Goal: Information Seeking & Learning: Learn about a topic

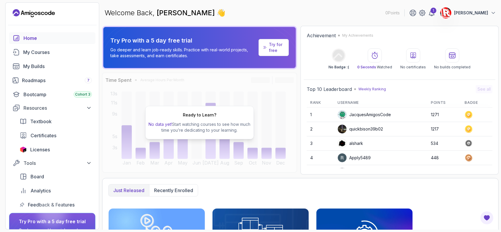
click at [260, 56] on div "Try Pro with a 5 day free trial Go deeper and learn job-ready skills. Practice …" at bounding box center [200, 48] width 188 height 32
click at [64, 82] on div "Roadmaps 7" at bounding box center [57, 80] width 70 height 7
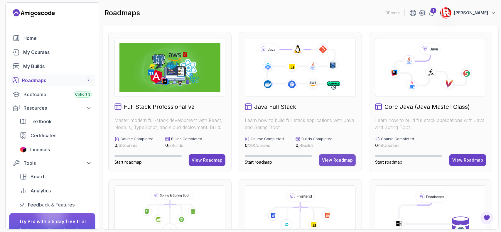
click at [336, 163] on button "View Roadmap" at bounding box center [337, 160] width 37 height 12
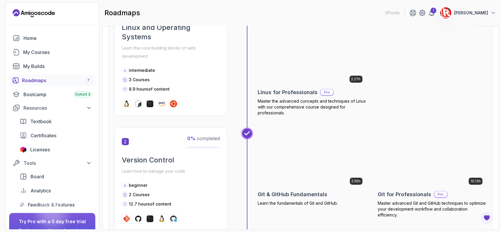
scroll to position [303, 0]
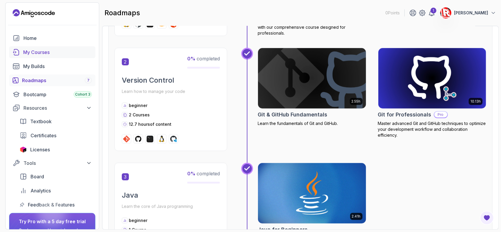
click at [56, 50] on div "My Courses" at bounding box center [57, 52] width 69 height 7
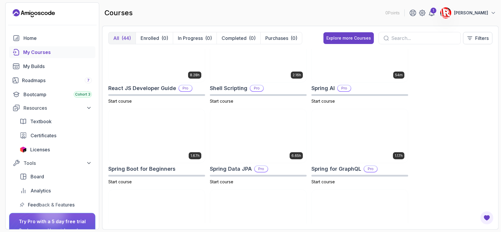
scroll to position [910, 0]
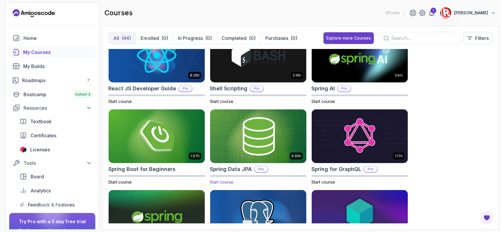
click at [287, 154] on img at bounding box center [258, 136] width 101 height 57
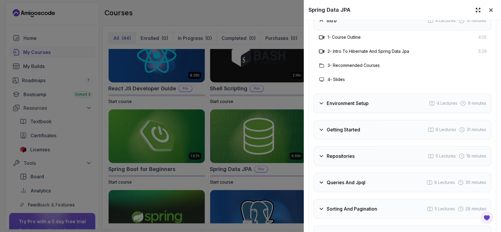
scroll to position [1010, 0]
click at [336, 99] on h3 "Environment Setup" at bounding box center [347, 102] width 42 height 7
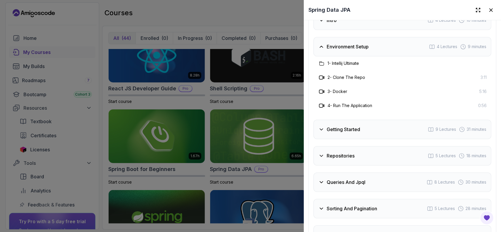
click at [364, 120] on div "Getting Started 9 Lectures 31 minutes" at bounding box center [402, 129] width 178 height 19
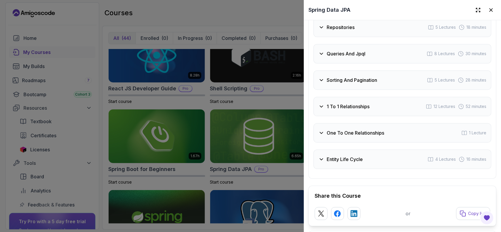
scroll to position [1211, 0]
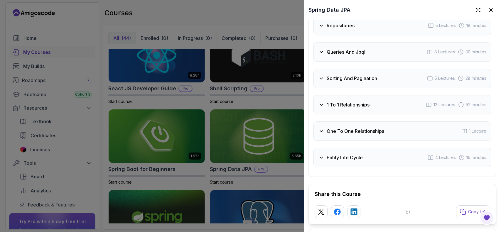
click at [371, 148] on div "Entity Life Cycle 4 Lectures 16 minutes" at bounding box center [402, 157] width 178 height 19
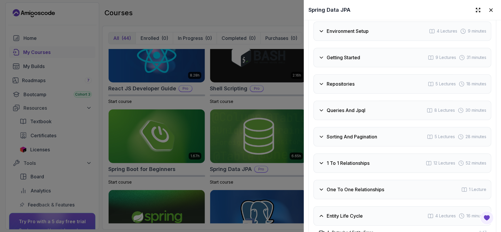
scroll to position [1029, 0]
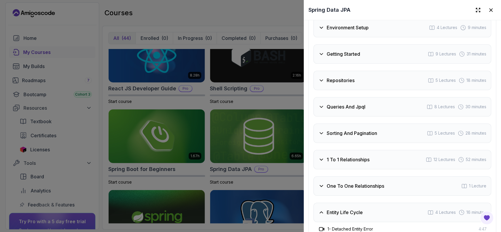
click at [367, 182] on h3 "One To One Relationships" at bounding box center [354, 185] width 57 height 7
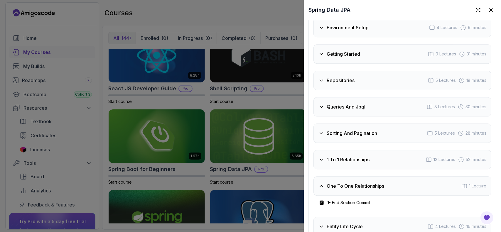
scroll to position [1128, 0]
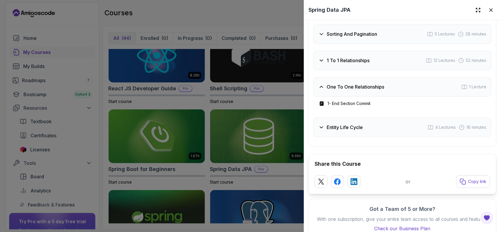
click at [357, 119] on div "Entity Life Cycle 4 Lectures 16 minutes" at bounding box center [402, 127] width 178 height 19
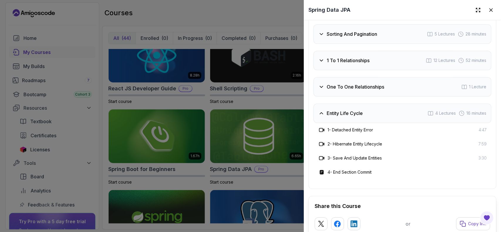
click at [362, 57] on h3 "1 To 1 Relationships" at bounding box center [347, 60] width 43 height 7
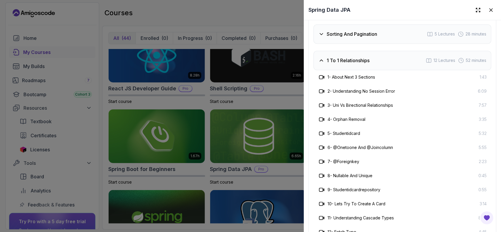
click at [57, 107] on div at bounding box center [250, 116] width 501 height 232
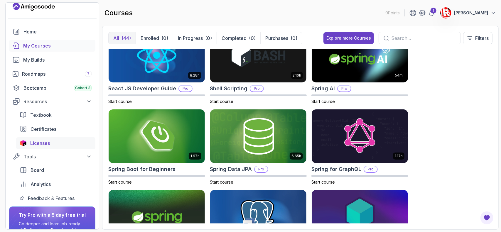
scroll to position [0, 0]
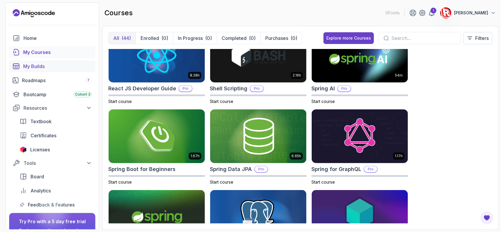
click at [36, 63] on div "My Builds" at bounding box center [57, 66] width 69 height 7
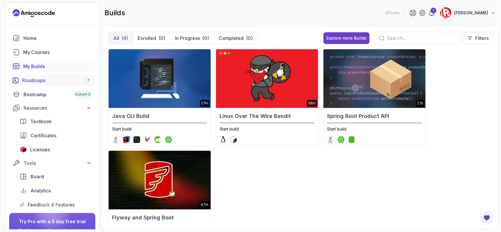
click at [61, 84] on link "Roadmaps 7" at bounding box center [52, 81] width 86 height 12
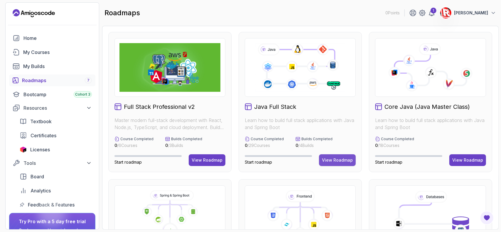
click at [341, 160] on div "View Roadmap" at bounding box center [337, 160] width 31 height 6
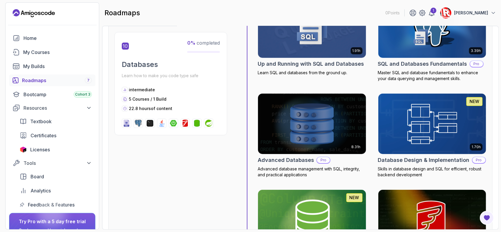
scroll to position [1362, 0]
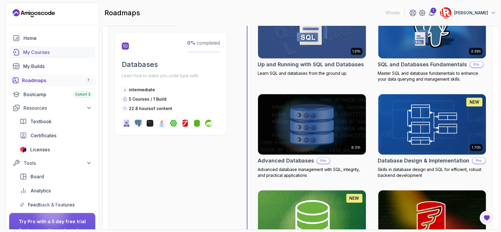
click at [45, 52] on div "My Courses" at bounding box center [57, 52] width 69 height 7
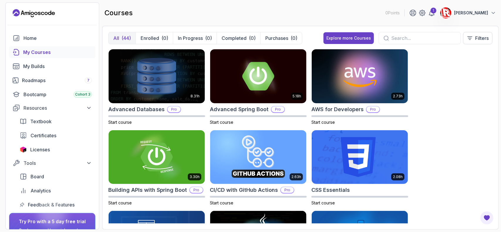
click at [411, 35] on input "text" at bounding box center [423, 38] width 65 height 7
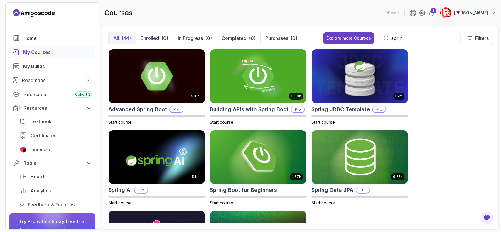
type input "sprin"
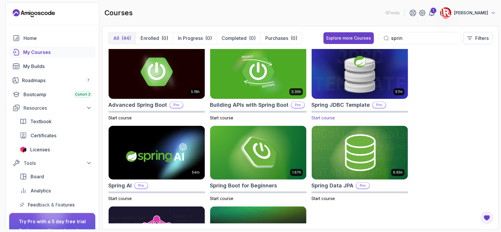
scroll to position [4, 0]
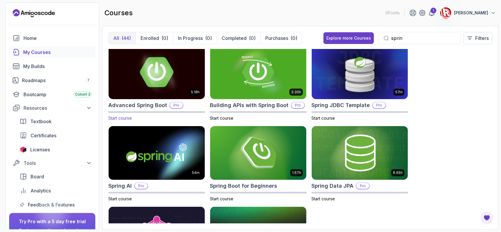
click at [181, 77] on img at bounding box center [156, 72] width 101 height 57
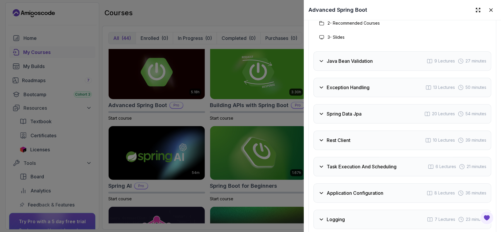
scroll to position [1106, 0]
click at [351, 84] on h3 "Exception Handling" at bounding box center [347, 87] width 43 height 7
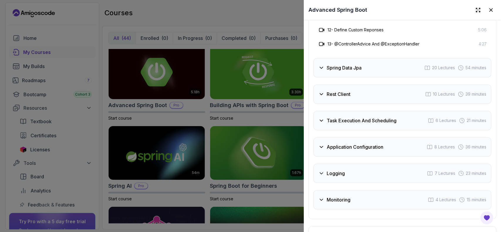
scroll to position [1319, 0]
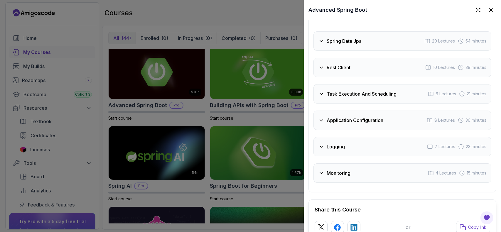
click at [361, 111] on div "Application Configuration 8 Lectures 36 minutes" at bounding box center [402, 120] width 178 height 19
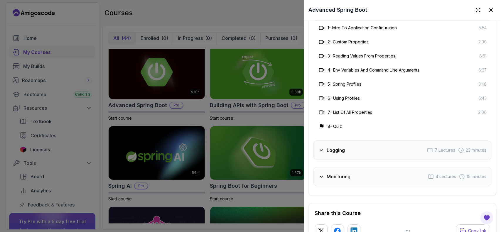
scroll to position [1244, 0]
click at [384, 150] on div "Logging 7 Lectures 23 minutes" at bounding box center [402, 150] width 178 height 19
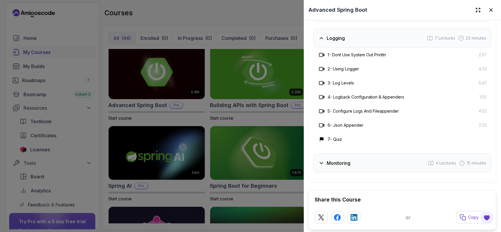
click at [395, 157] on div "Monitoring 4 Lectures 15 minutes" at bounding box center [402, 162] width 178 height 19
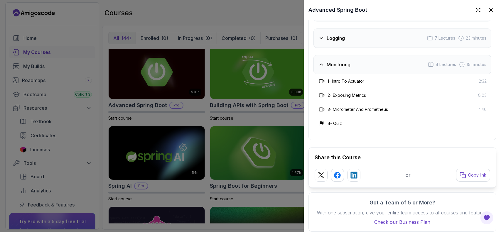
click at [93, 109] on div at bounding box center [250, 116] width 501 height 232
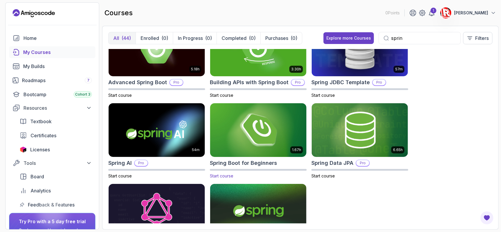
scroll to position [70, 0]
